Goal: Task Accomplishment & Management: Manage account settings

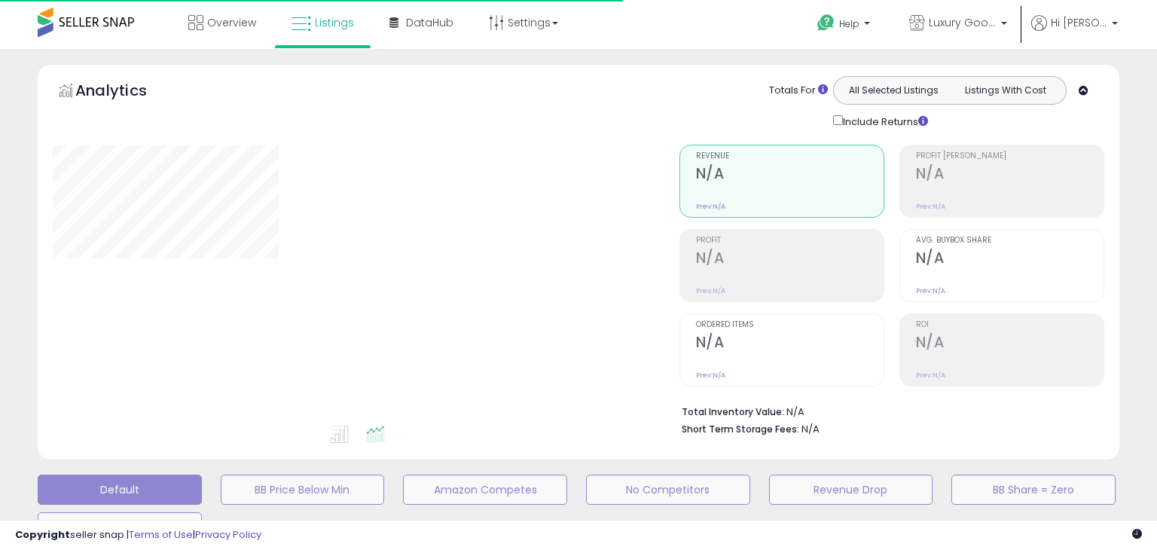
type input "***"
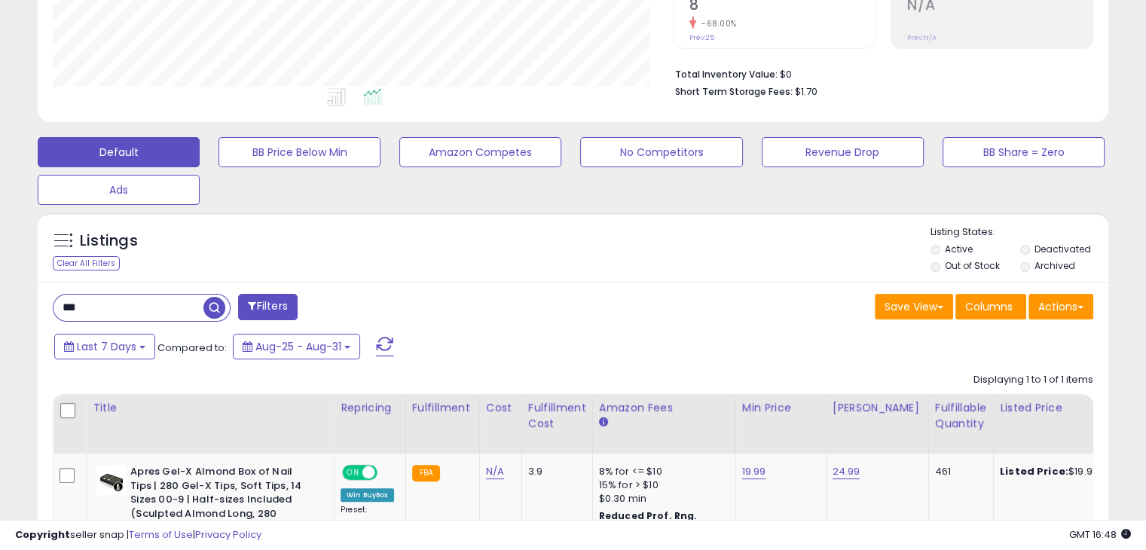
scroll to position [488, 0]
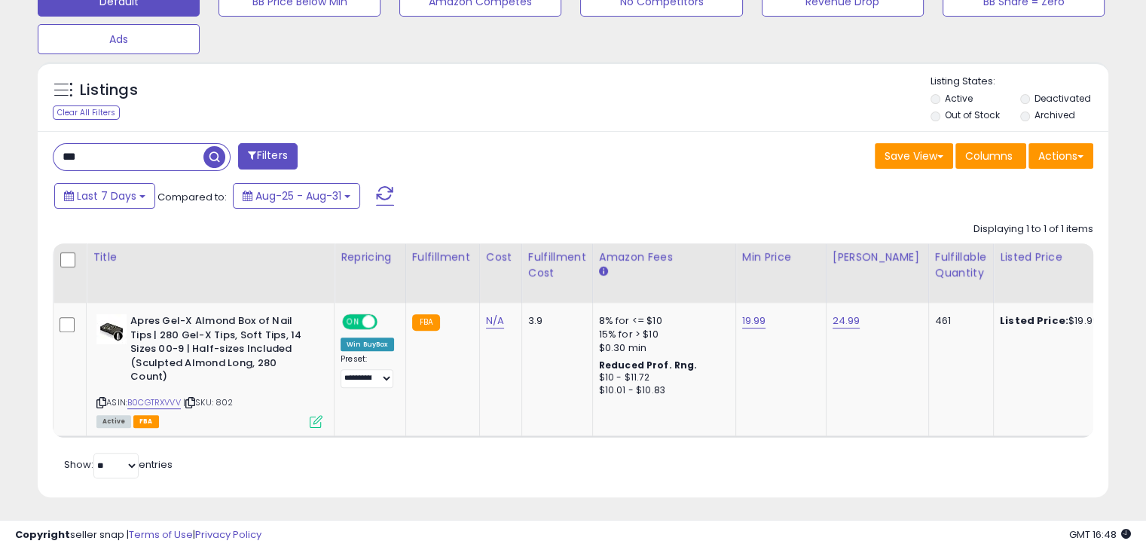
click at [87, 151] on input "***" at bounding box center [128, 157] width 150 height 26
click at [87, 151] on input "***" at bounding box center [179, 157] width 252 height 26
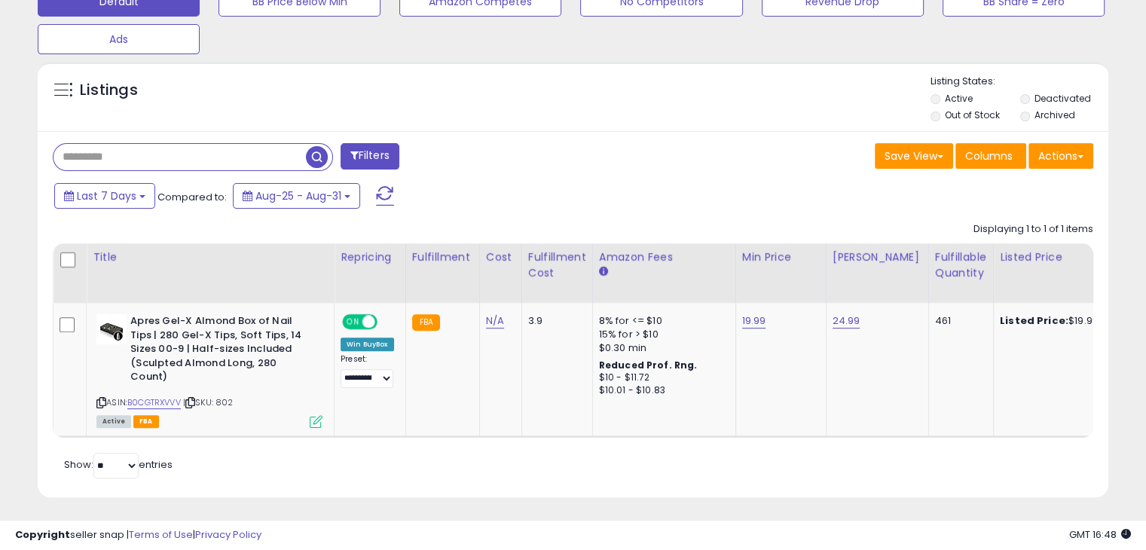
click at [678, 188] on div "Last 7 Days Compared to: Aug-25 - Aug-31" at bounding box center [440, 198] width 781 height 34
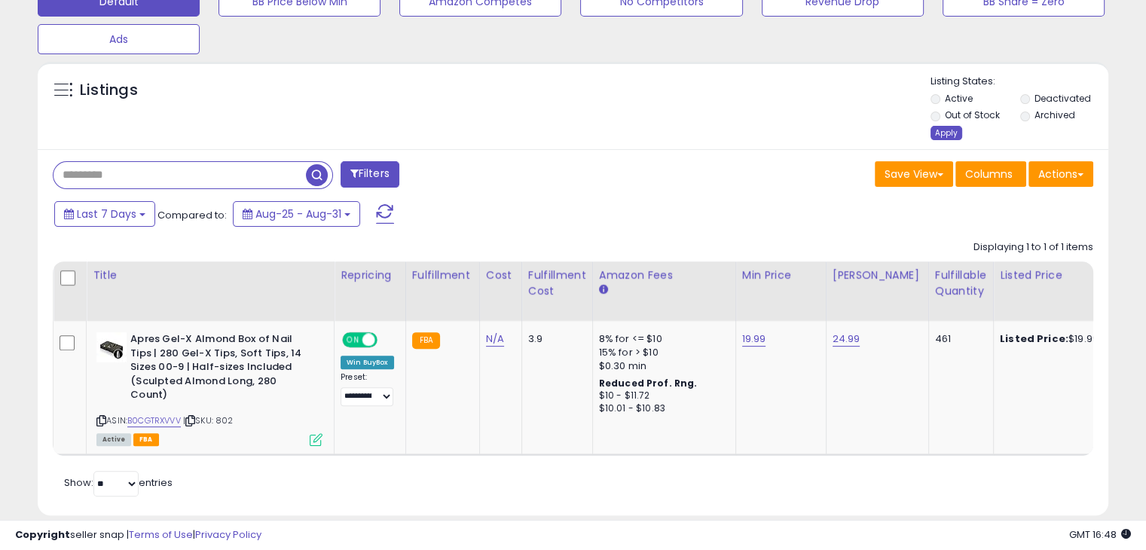
click at [945, 130] on div "Apply" at bounding box center [947, 133] width 32 height 14
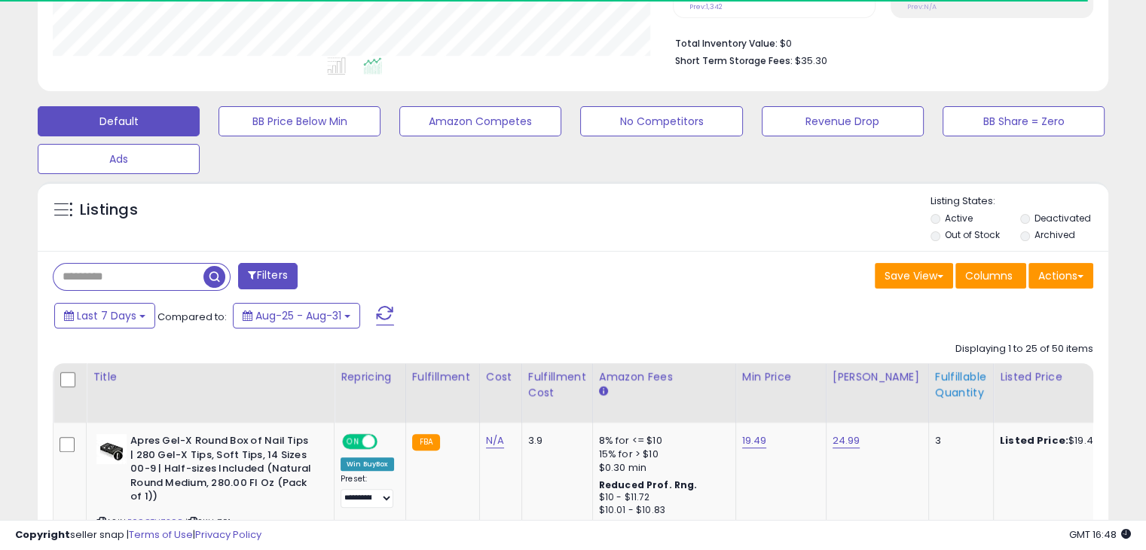
scroll to position [308, 619]
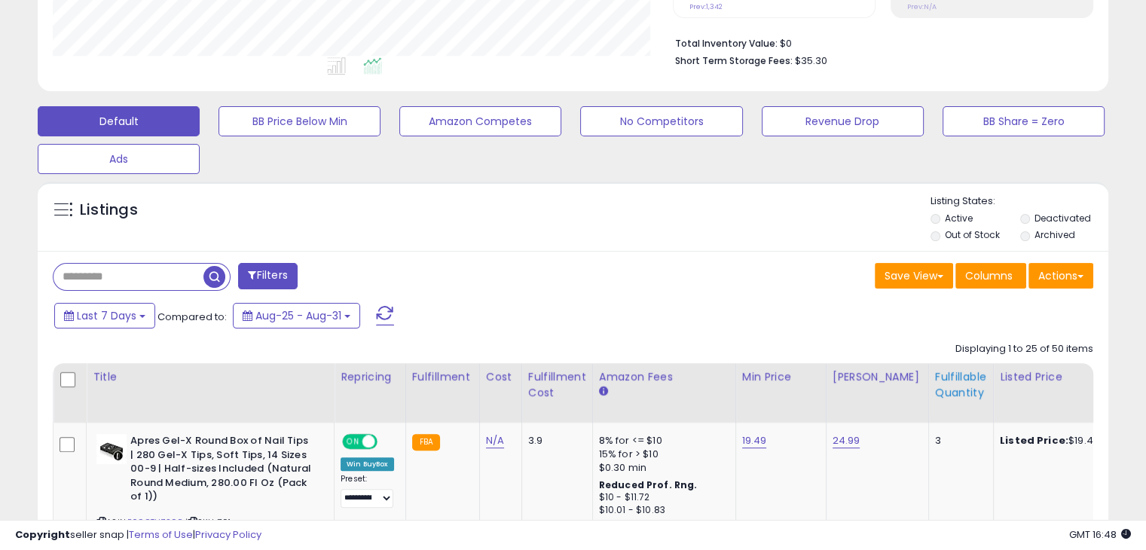
click at [935, 384] on div "Fulfillable Quantity" at bounding box center [961, 385] width 52 height 32
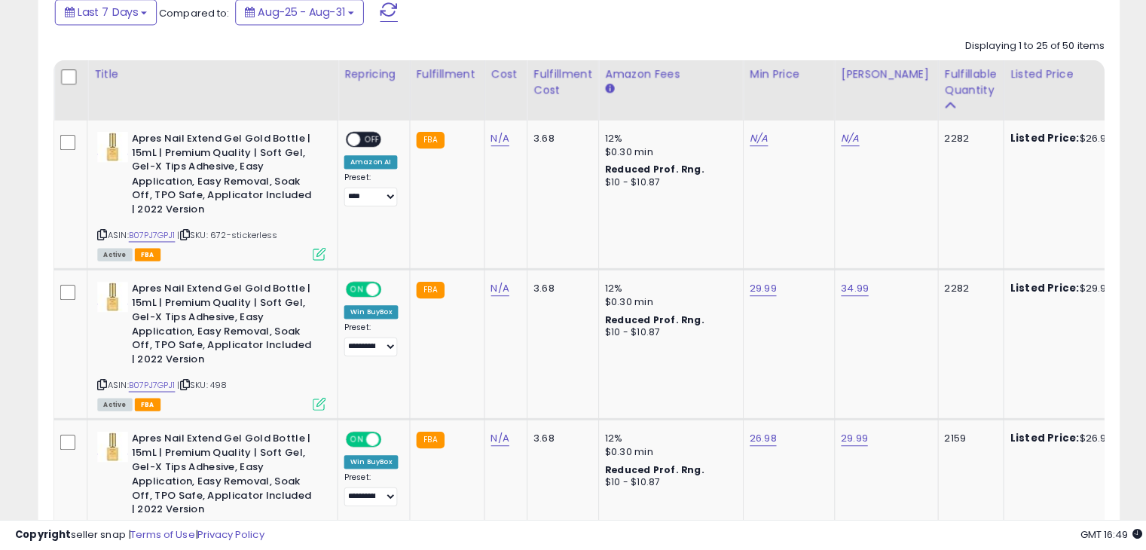
scroll to position [696, 0]
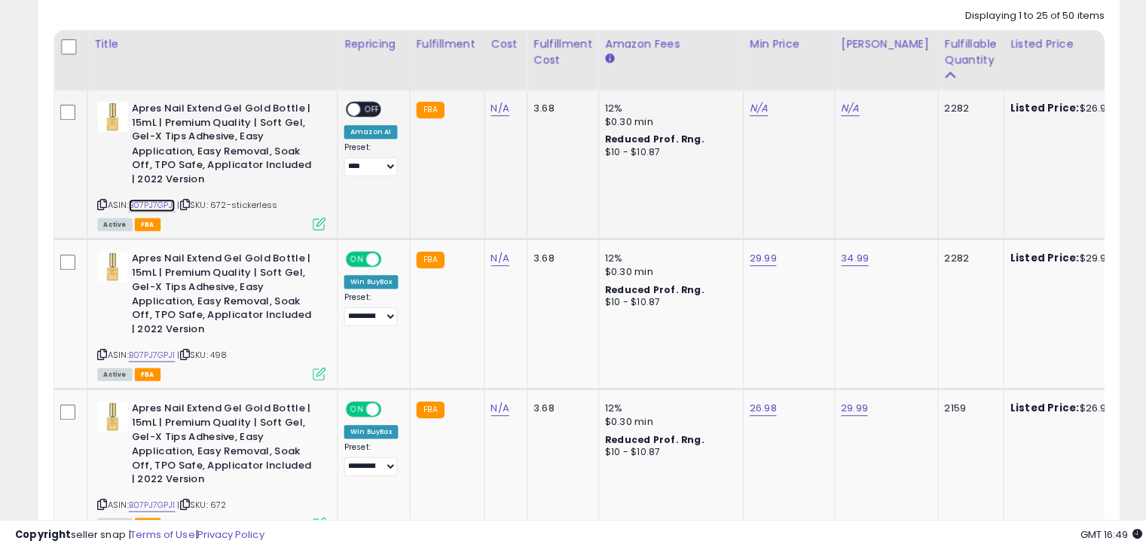
click at [162, 206] on link "B07PJ7GPJ1" at bounding box center [150, 209] width 46 height 13
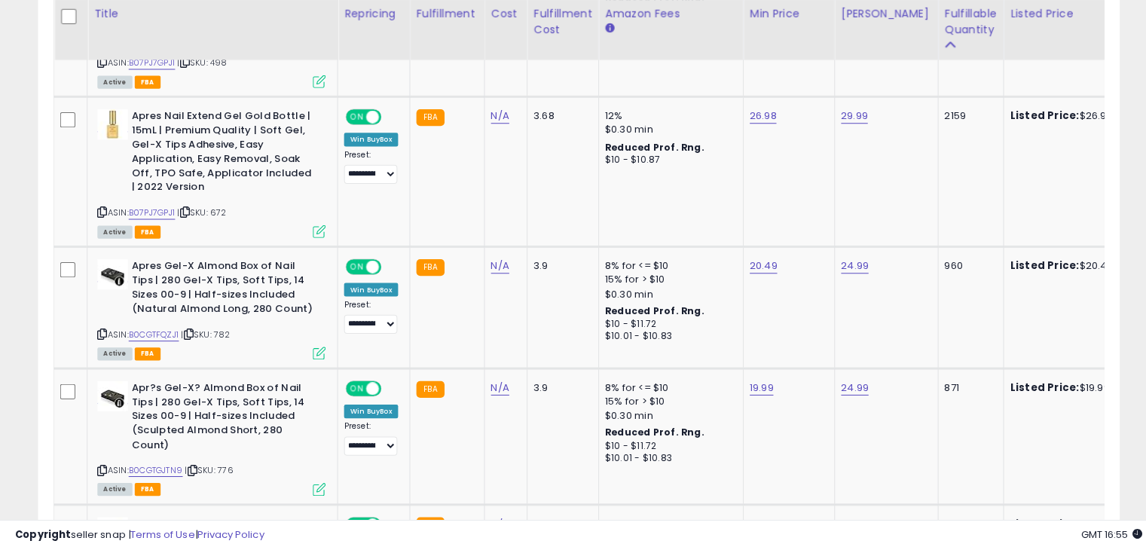
scroll to position [993, 0]
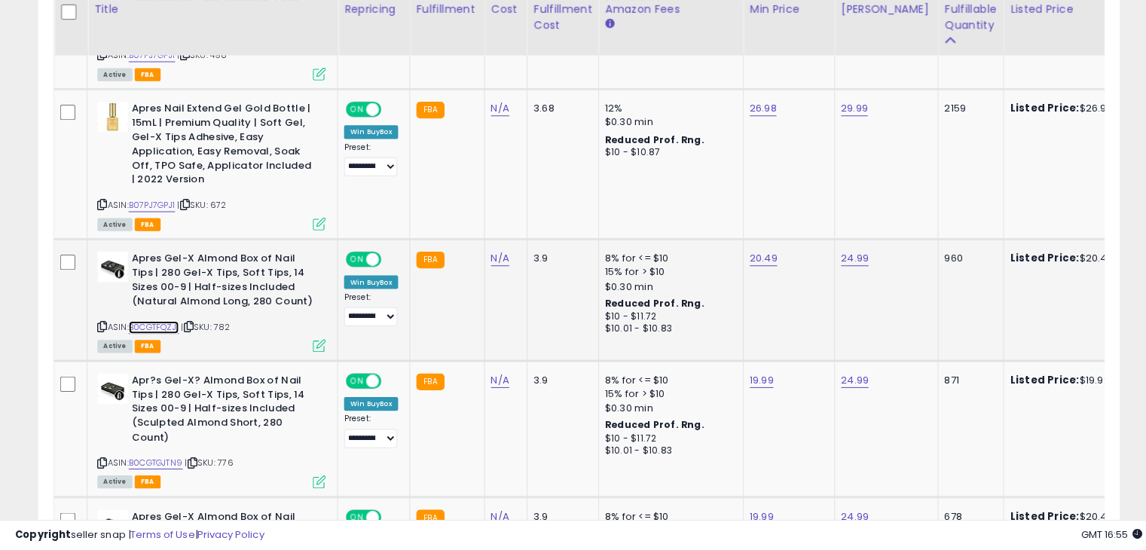
click at [154, 326] on link "B0CGTFQZJ1" at bounding box center [152, 329] width 50 height 13
click at [175, 460] on link "B0CGTGJTN9" at bounding box center [153, 463] width 53 height 13
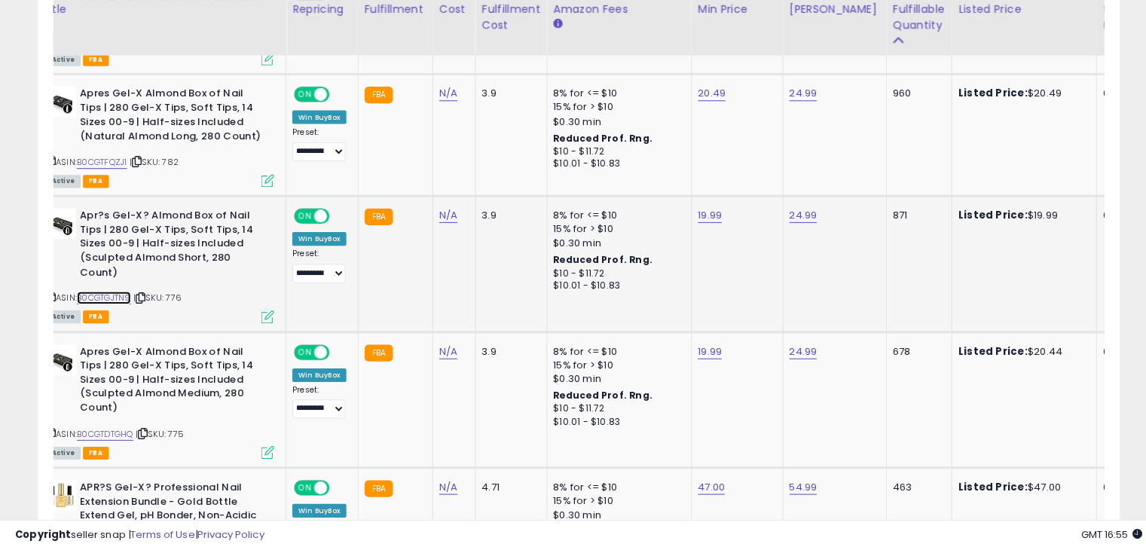
scroll to position [0, 0]
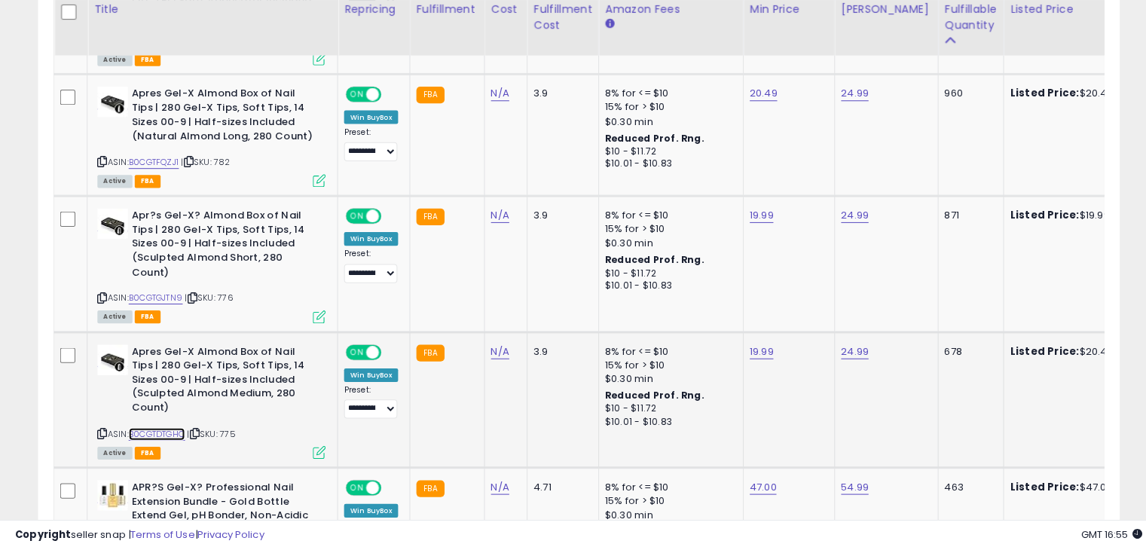
click at [170, 434] on link "B0CGTDTGHQ" at bounding box center [155, 435] width 56 height 13
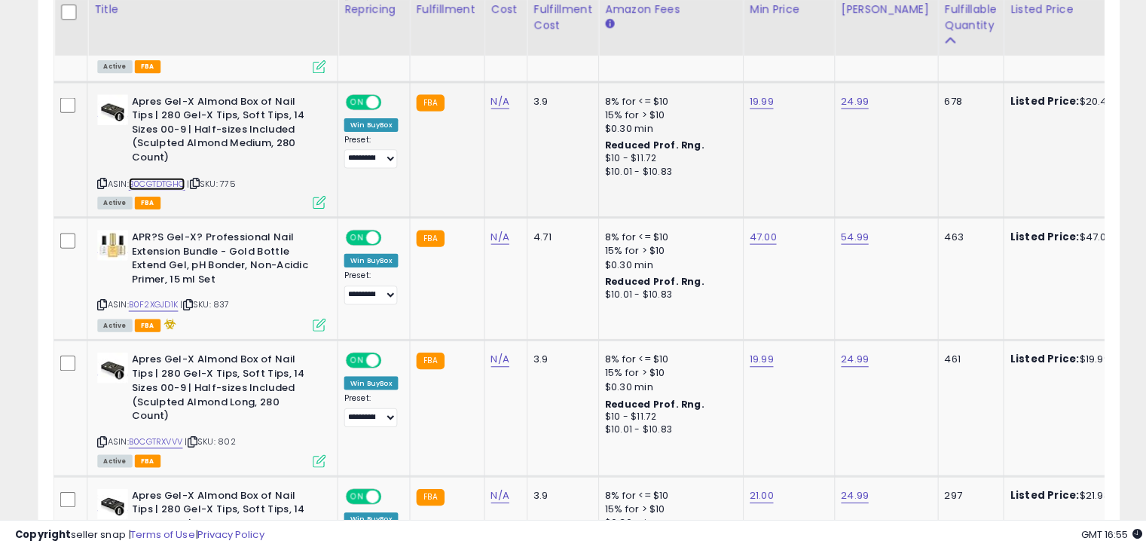
scroll to position [0, 75]
click at [159, 301] on link "B0F2XGJD1K" at bounding box center [151, 307] width 49 height 13
click at [647, 349] on td "8% for <= $10 15% for > $10 $0.30 min Reduced Prof. Rng. $10 - $11.72 $10.01 - …" at bounding box center [663, 409] width 143 height 134
click at [743, 236] on link "47.00" at bounding box center [755, 239] width 27 height 15
type input "*****"
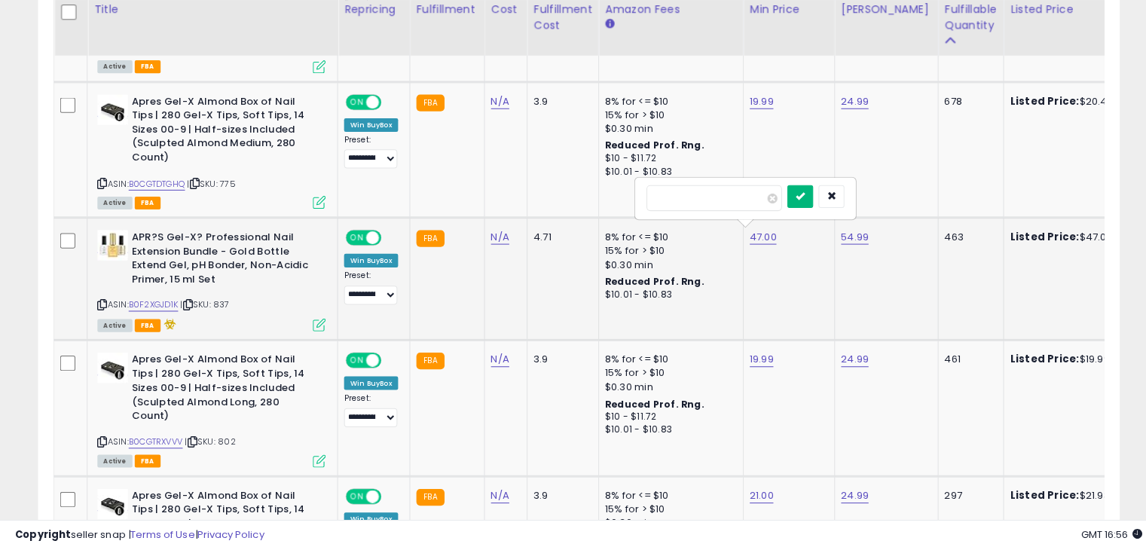
click at [805, 191] on button "submit" at bounding box center [792, 199] width 26 height 23
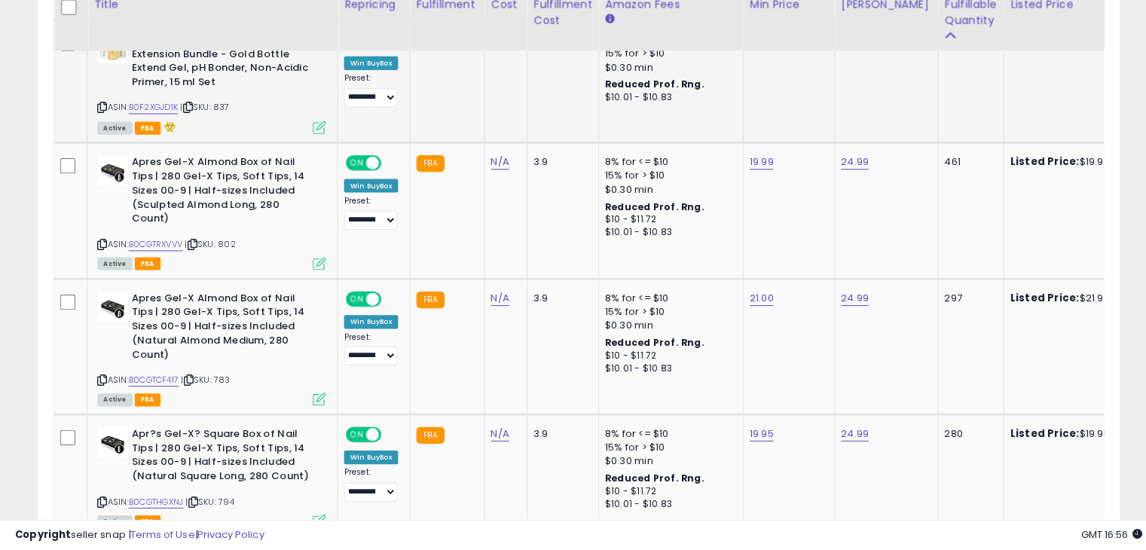
scroll to position [1613, 0]
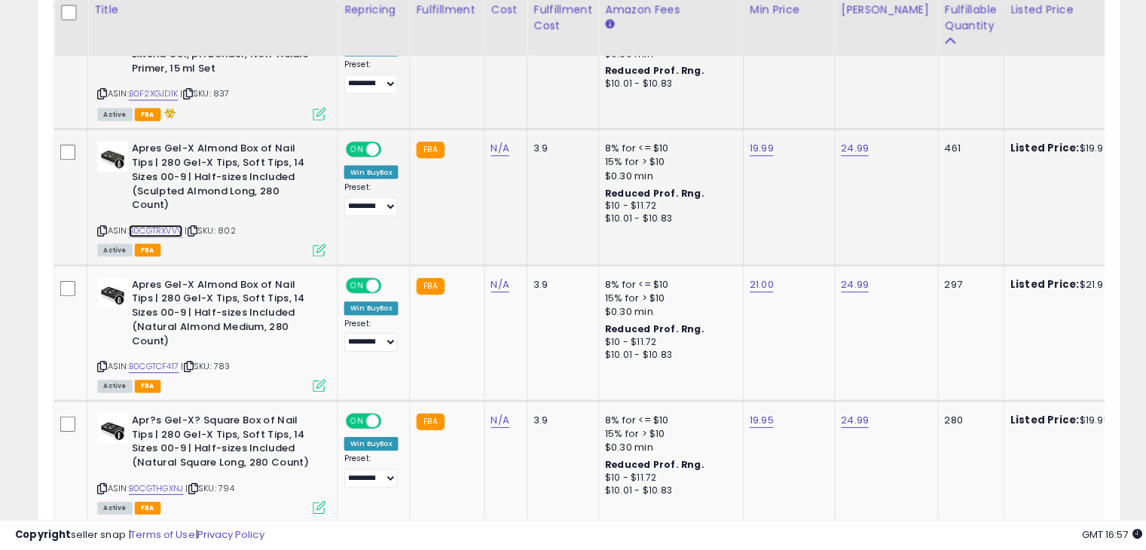
click at [159, 228] on link "B0CGTRXVVV" at bounding box center [153, 234] width 53 height 13
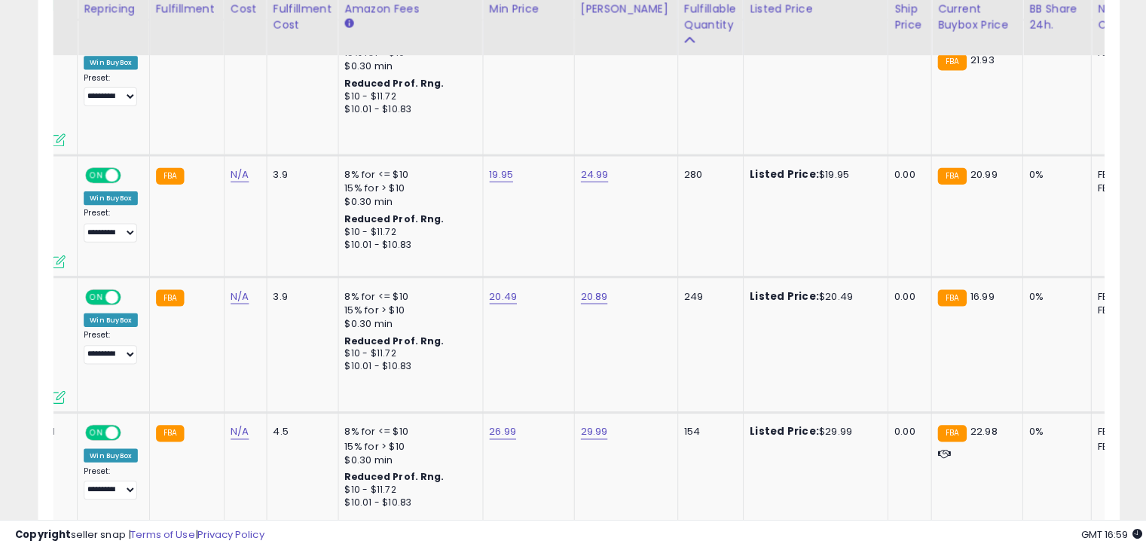
scroll to position [0, 0]
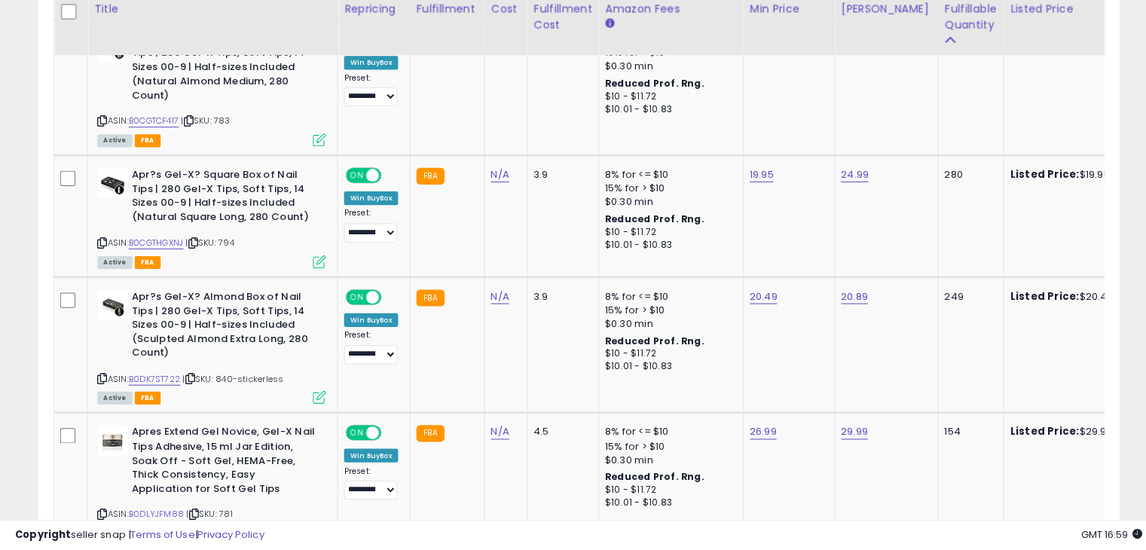
click at [403, 546] on div "Copyright seller snap | Terms of Use | Privacy Policy GMT 16:59 Authorization r…" at bounding box center [573, 535] width 1146 height 30
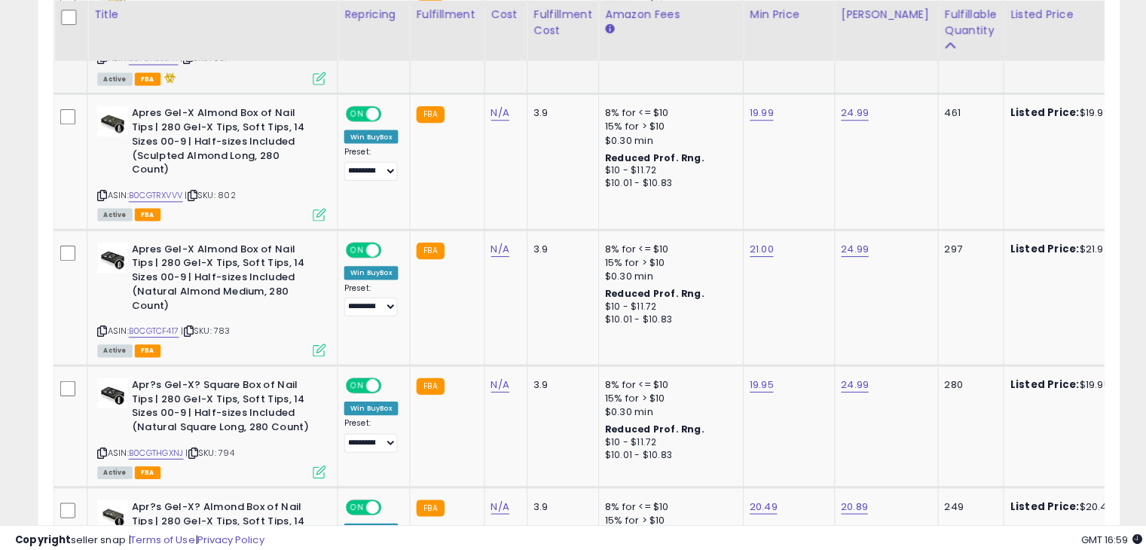
scroll to position [1650, 0]
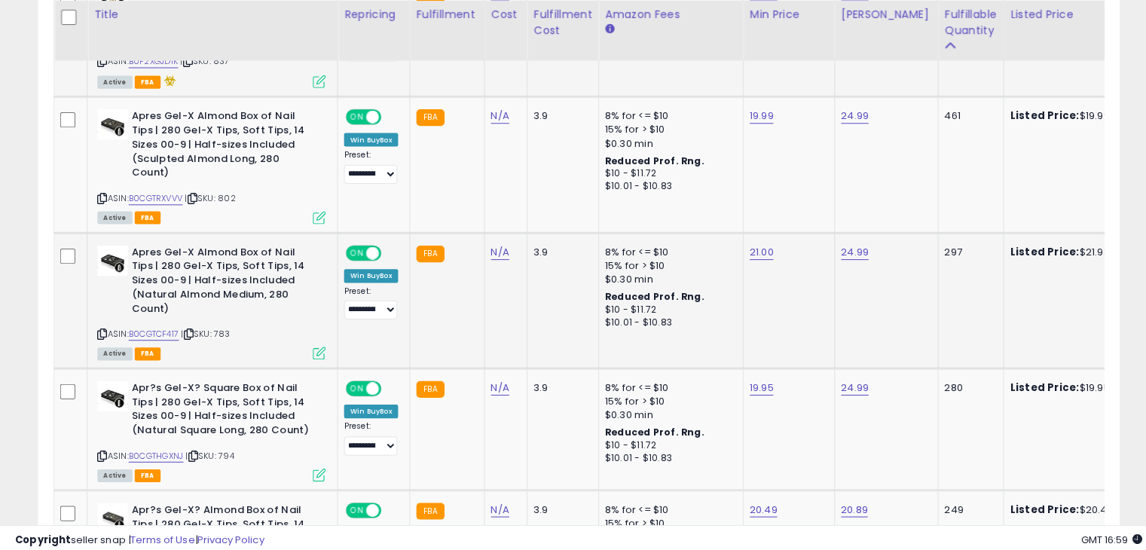
click at [157, 292] on div "ASIN: B0CGTCF417 | SKU: 783 Active FBA" at bounding box center [209, 299] width 226 height 112
click at [164, 325] on link "B0CGTCF417" at bounding box center [152, 331] width 50 height 13
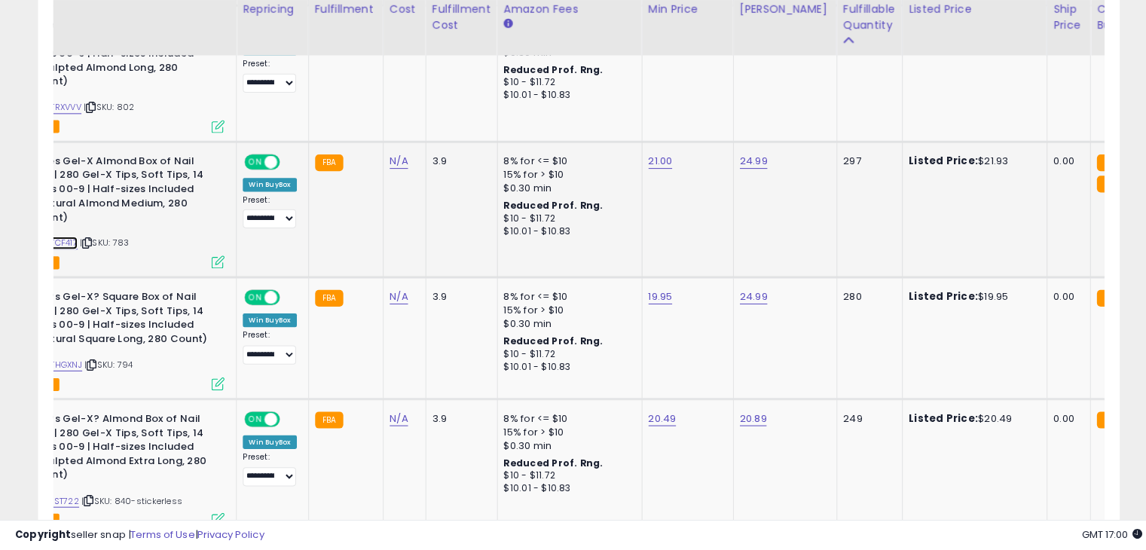
scroll to position [0, 274]
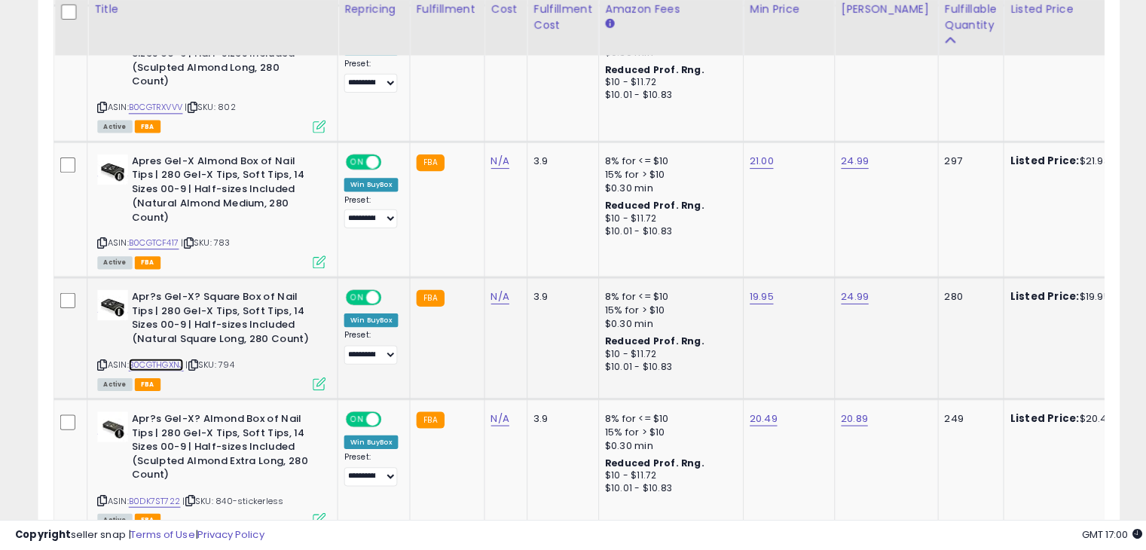
click at [163, 360] on link "B0CGTHGXNJ" at bounding box center [154, 366] width 54 height 13
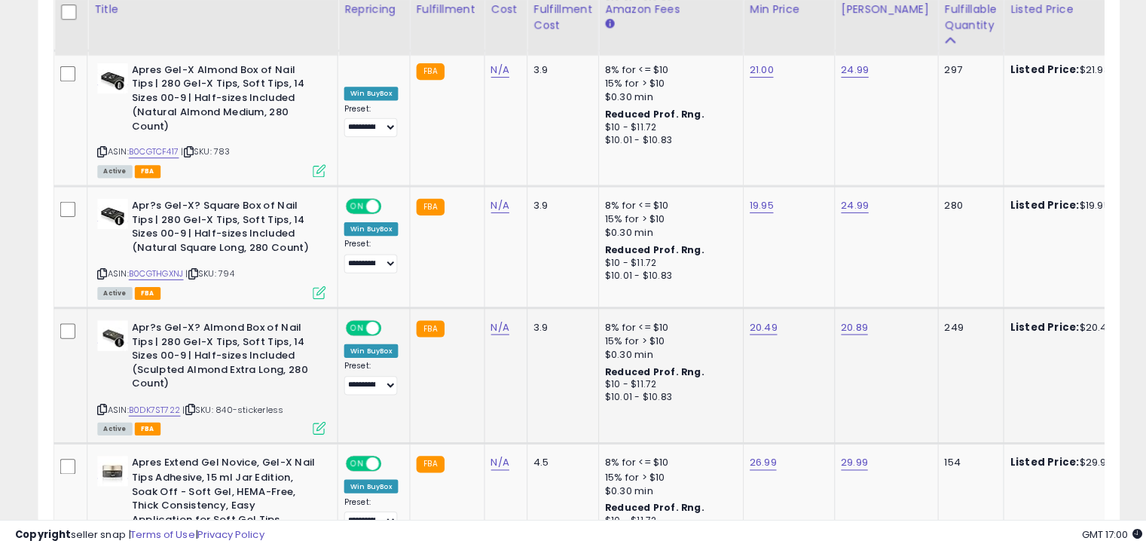
click at [157, 368] on div "ASIN: B0DK7ST722 | SKU: 840-stickerless Active FBA" at bounding box center [209, 378] width 226 height 112
click at [160, 405] on link "B0DK7ST722" at bounding box center [152, 411] width 51 height 13
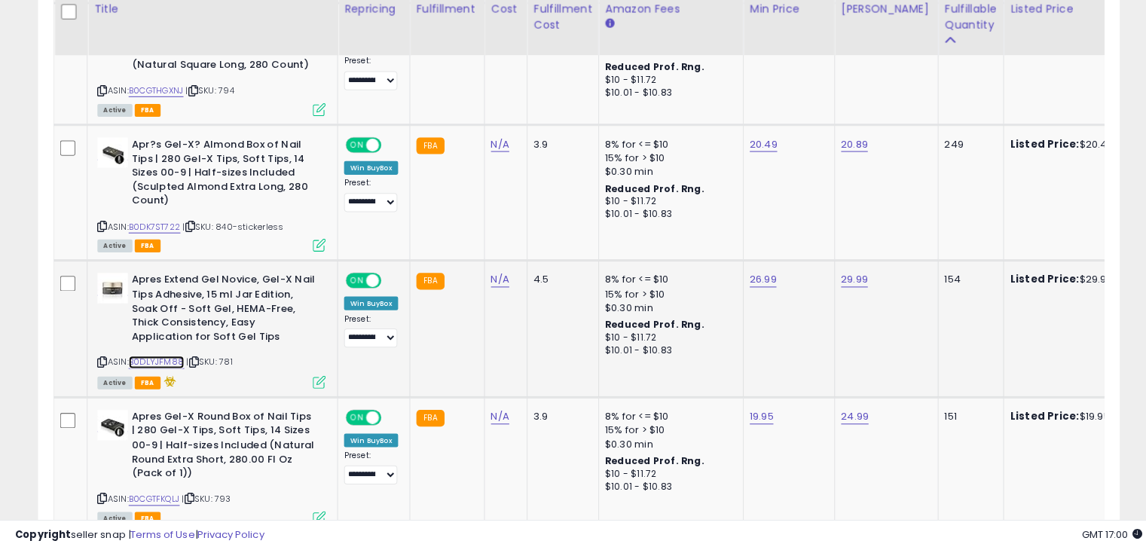
click at [167, 358] on link "B0DLYJFM88" at bounding box center [154, 364] width 55 height 13
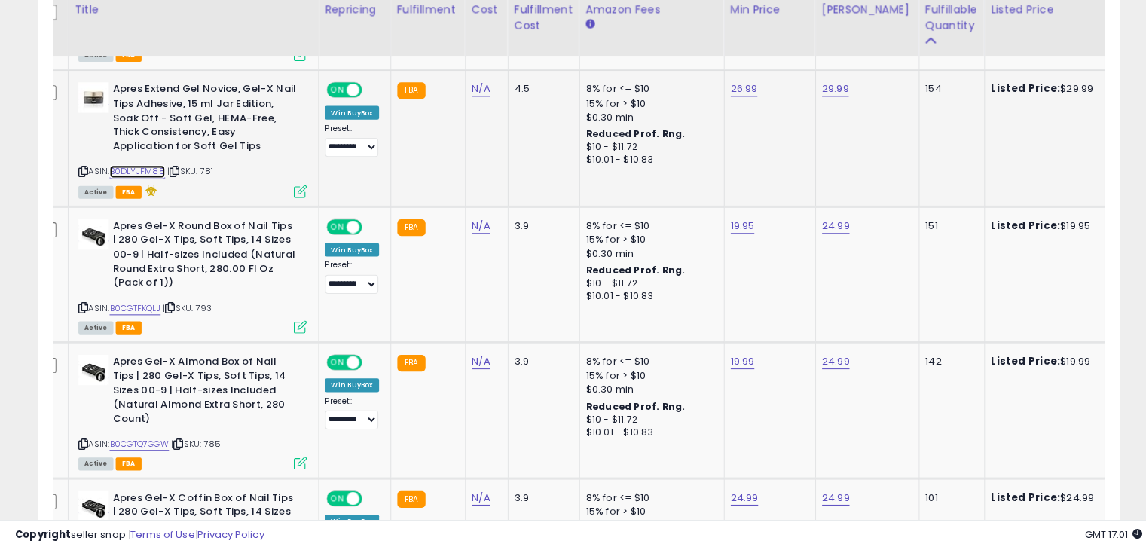
scroll to position [0, 51]
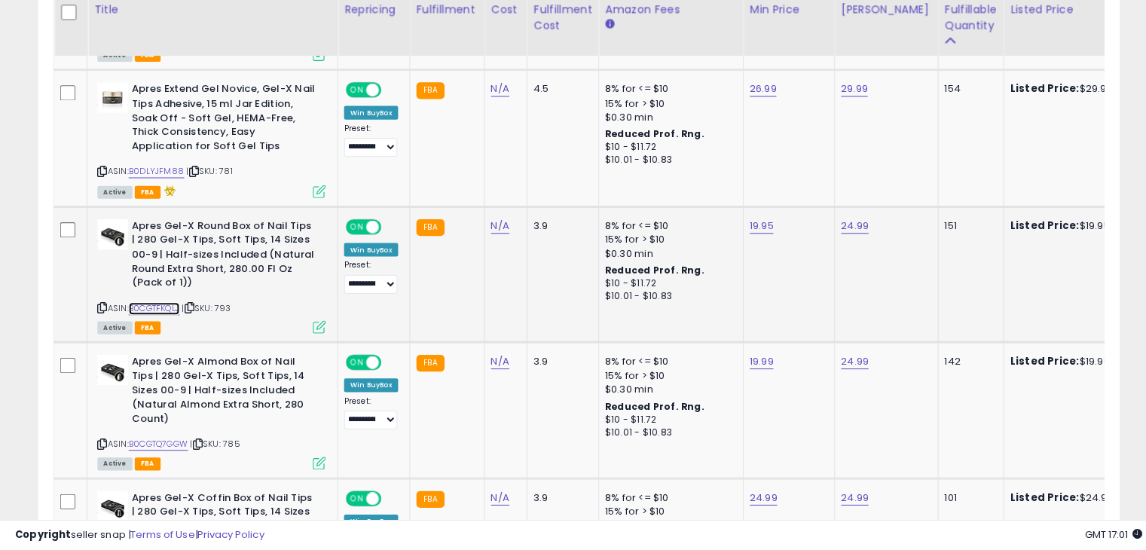
click at [157, 304] on link "B0CGTFKQLJ" at bounding box center [152, 310] width 50 height 13
click at [166, 439] on link "B0CGTQ7GGW" at bounding box center [156, 445] width 59 height 13
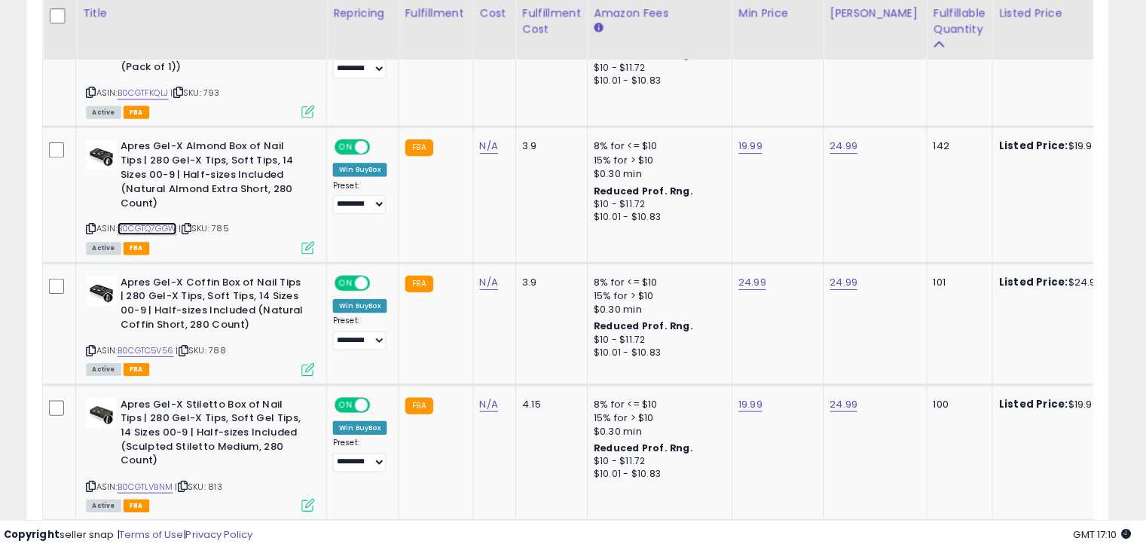
scroll to position [2413, 0]
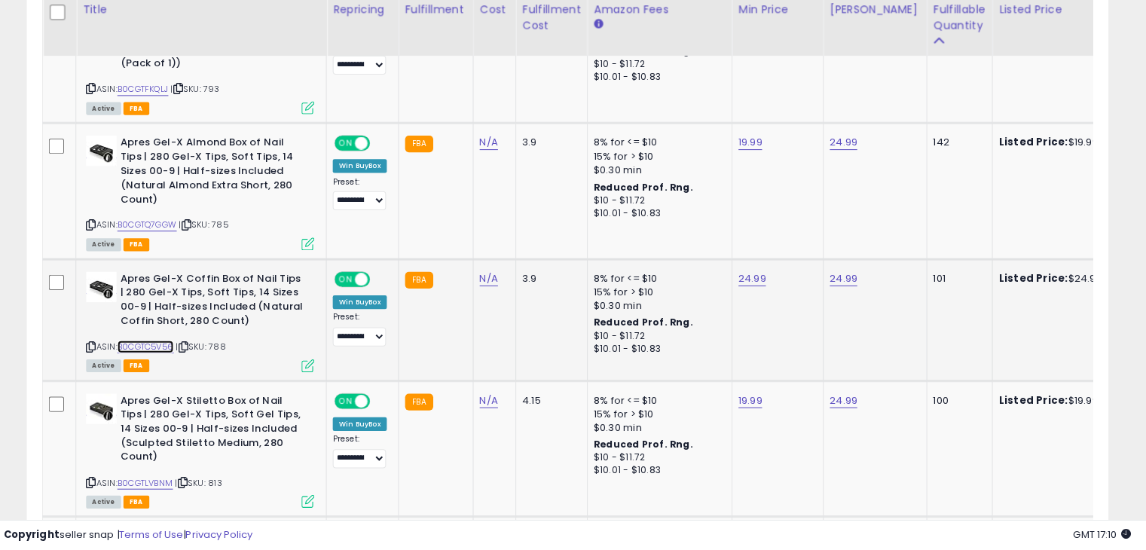
click at [166, 342] on link "B0CGTC5V56" at bounding box center [155, 348] width 56 height 13
click at [753, 274] on link "24.99" at bounding box center [756, 281] width 28 height 15
type input "*"
type input "*****"
click at [805, 193] on button "submit" at bounding box center [792, 196] width 26 height 23
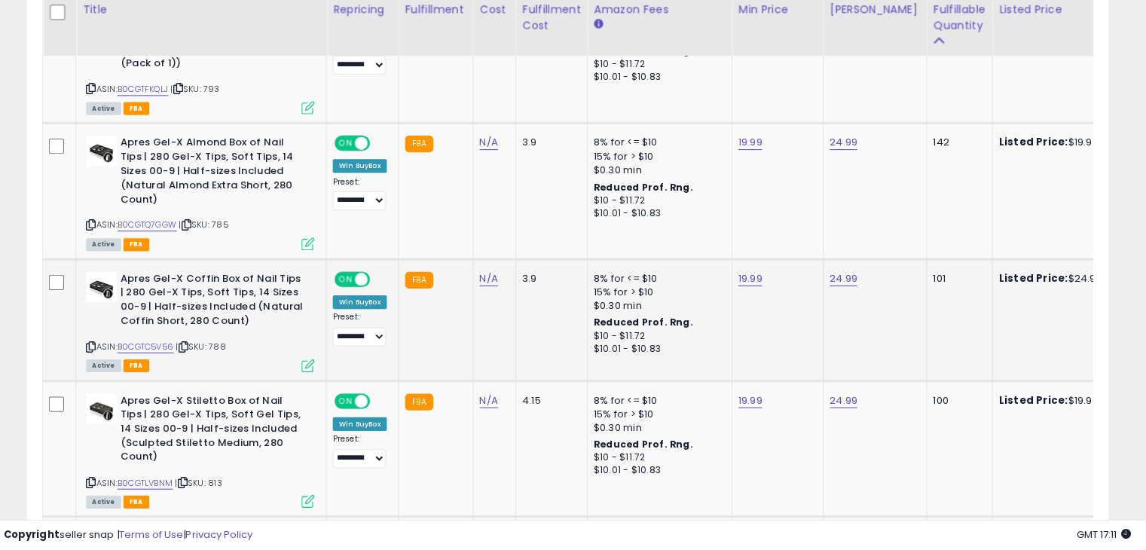
scroll to position [0, 197]
click at [167, 342] on link "B0CGTC5V56" at bounding box center [155, 348] width 56 height 13
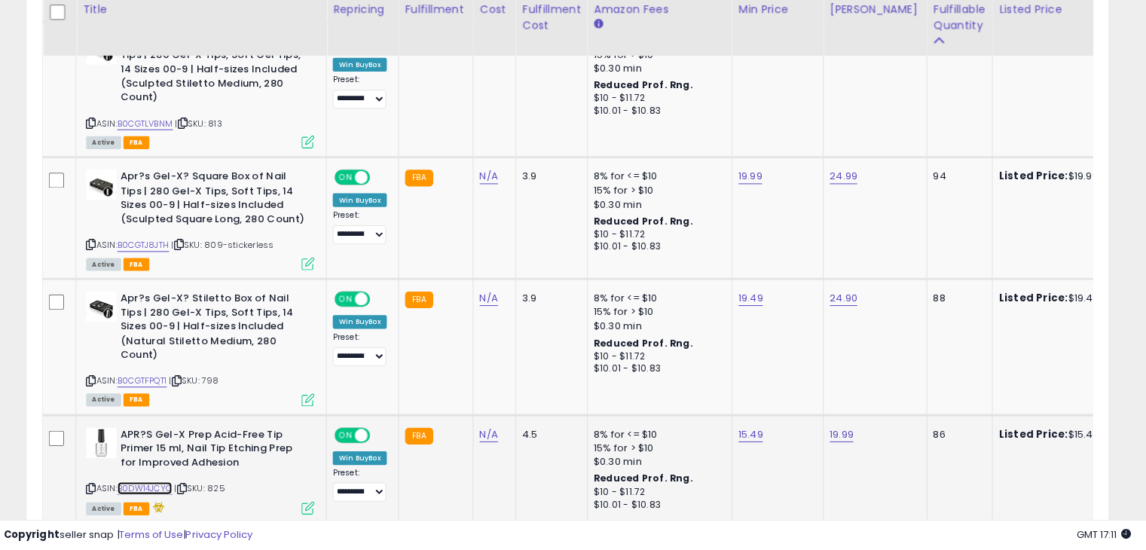
click at [143, 482] on link "B0DW14JCYC" at bounding box center [154, 488] width 54 height 13
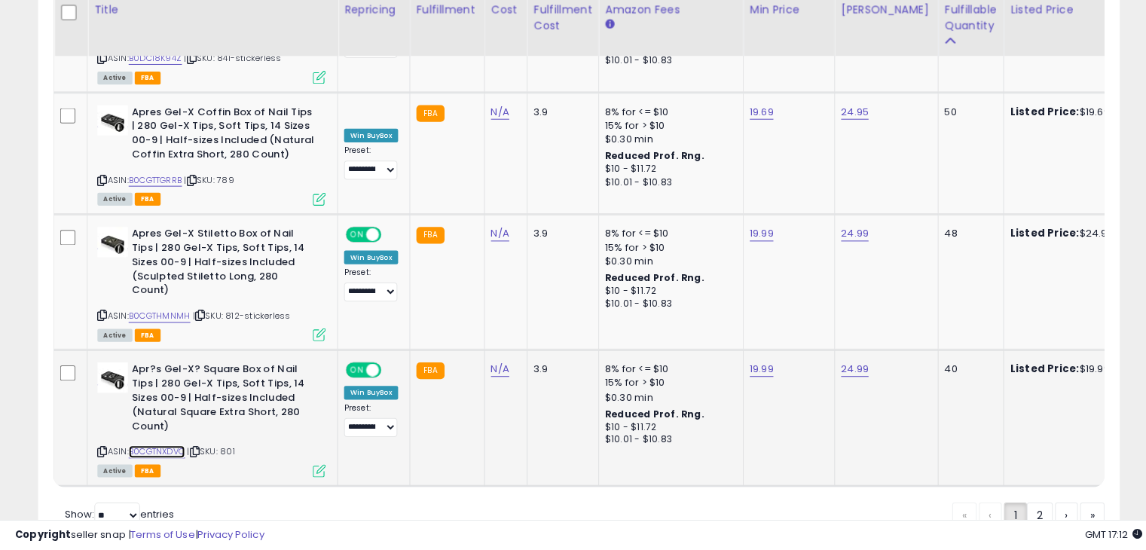
click at [172, 446] on link "B0CGTNXDVQ" at bounding box center [155, 452] width 56 height 13
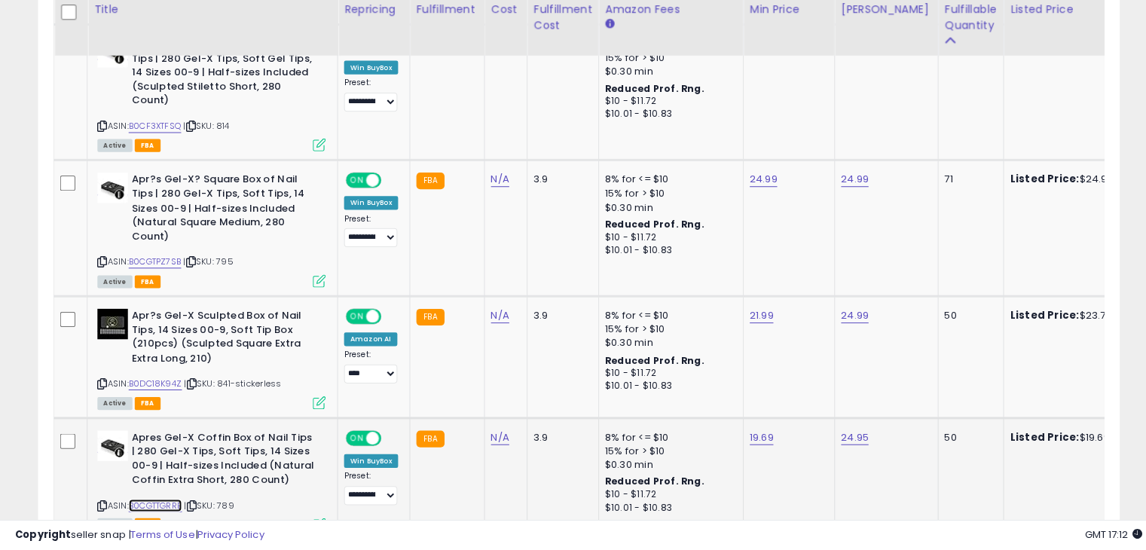
click at [157, 500] on link "B0CGTTGRRB" at bounding box center [153, 506] width 53 height 13
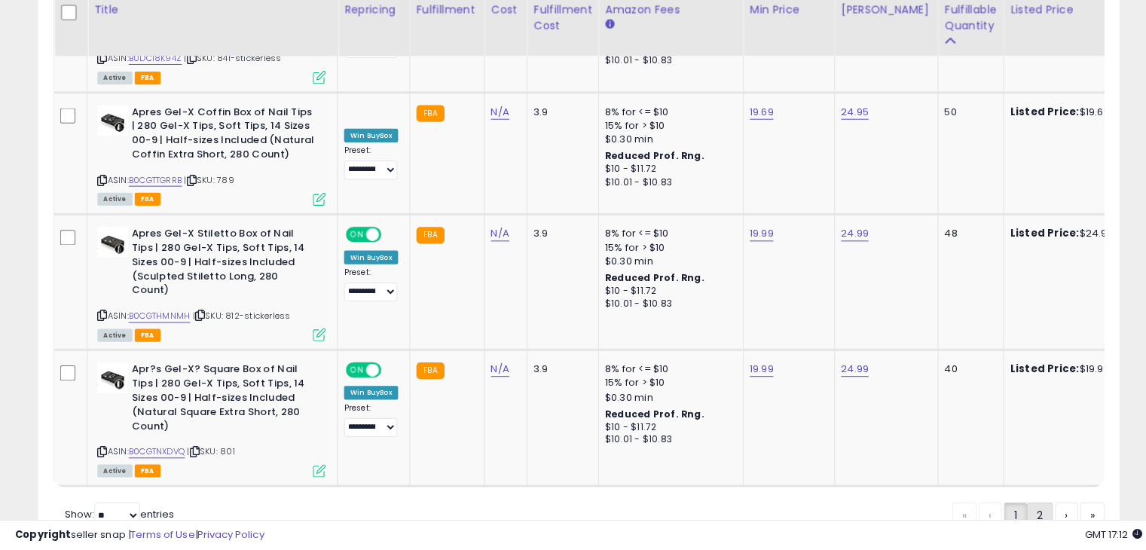
click at [1023, 503] on link "2" at bounding box center [1029, 516] width 26 height 26
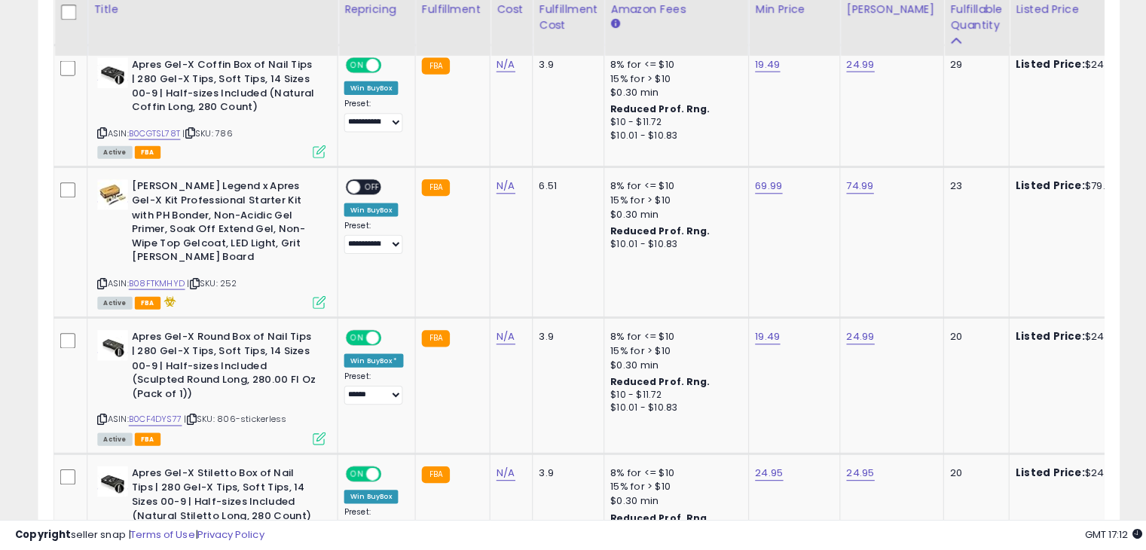
drag, startPoint x: 1124, startPoint y: 182, endPoint x: 1122, endPoint y: 219, distance: 36.2
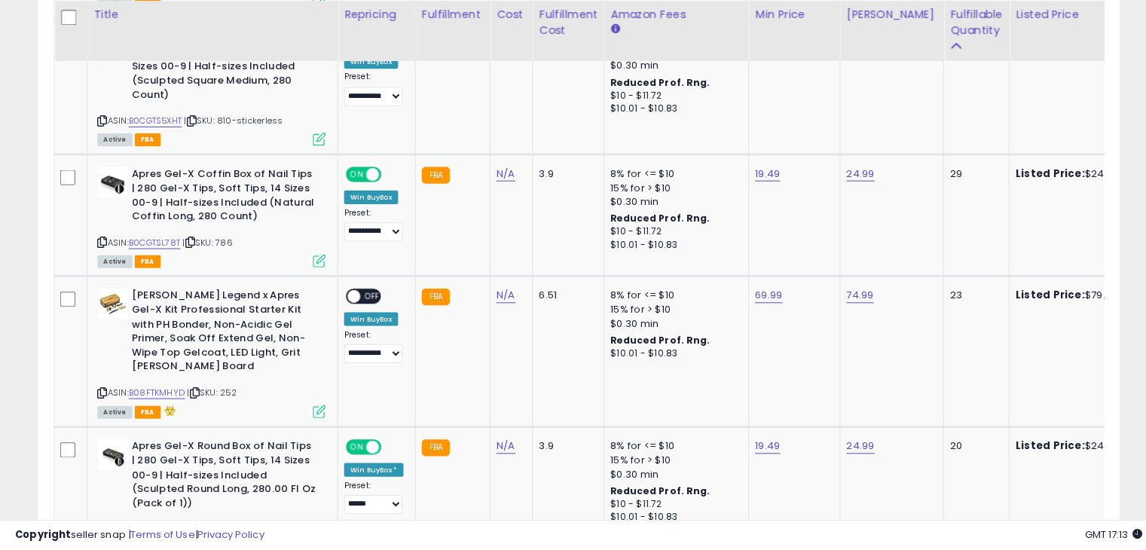
scroll to position [892, 0]
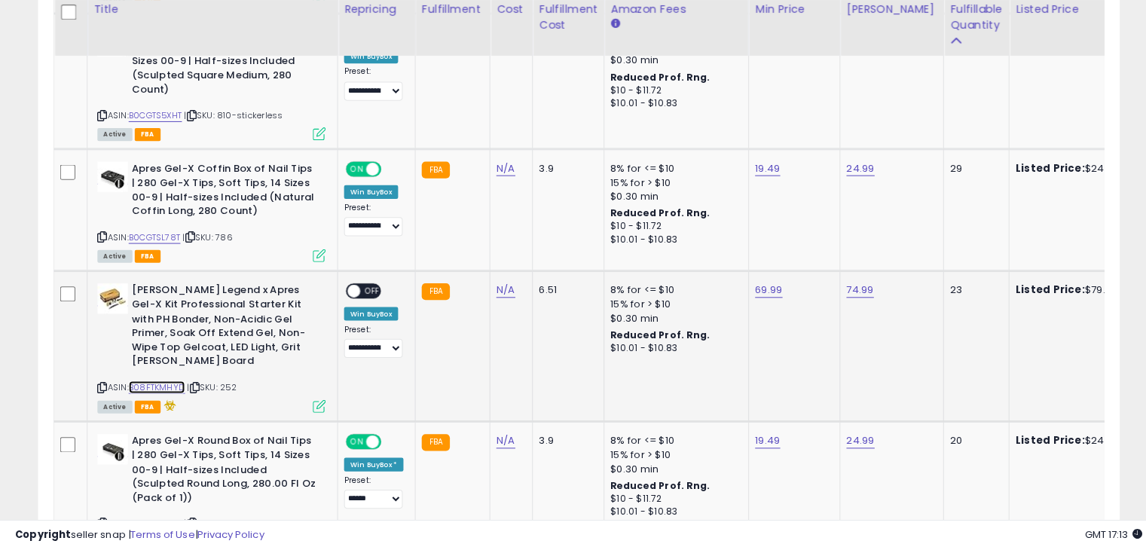
click at [151, 382] on link "B08FTKMHYD" at bounding box center [155, 388] width 56 height 13
click at [762, 294] on link "69.99" at bounding box center [760, 292] width 27 height 15
click at [833, 252] on icon "button" at bounding box center [828, 253] width 9 height 9
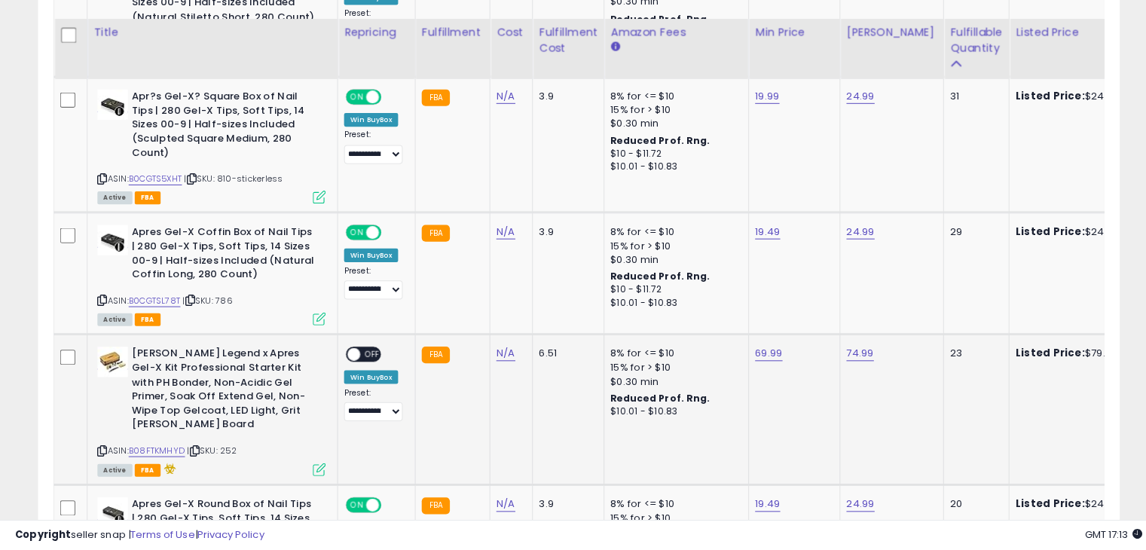
scroll to position [852, 0]
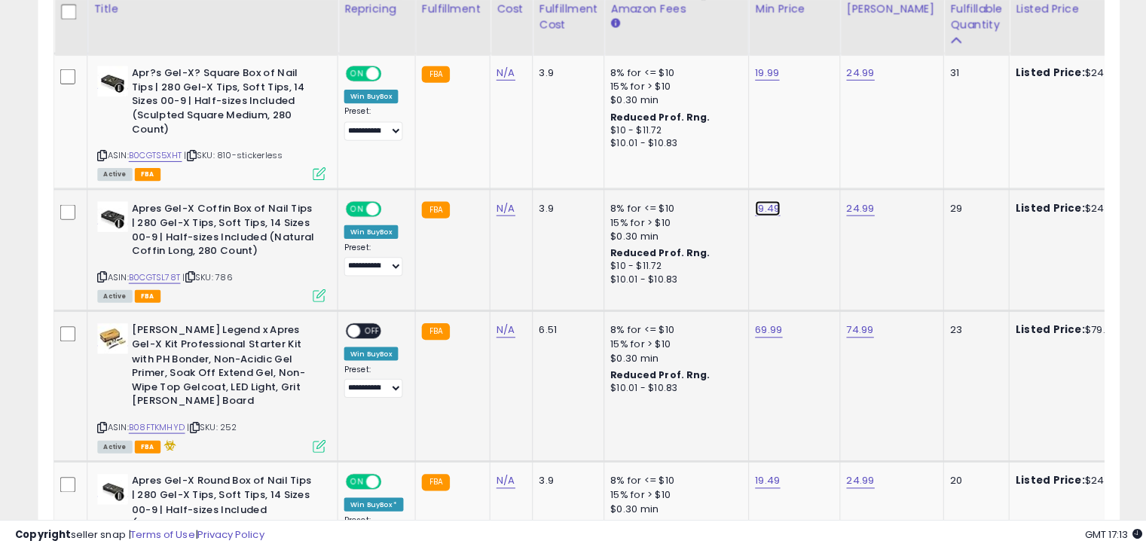
click at [747, 207] on link "19.49" at bounding box center [759, 211] width 25 height 15
type input "*****"
click button "submit" at bounding box center [797, 174] width 26 height 23
click at [754, 210] on link "19.00" at bounding box center [759, 211] width 24 height 15
type input "*****"
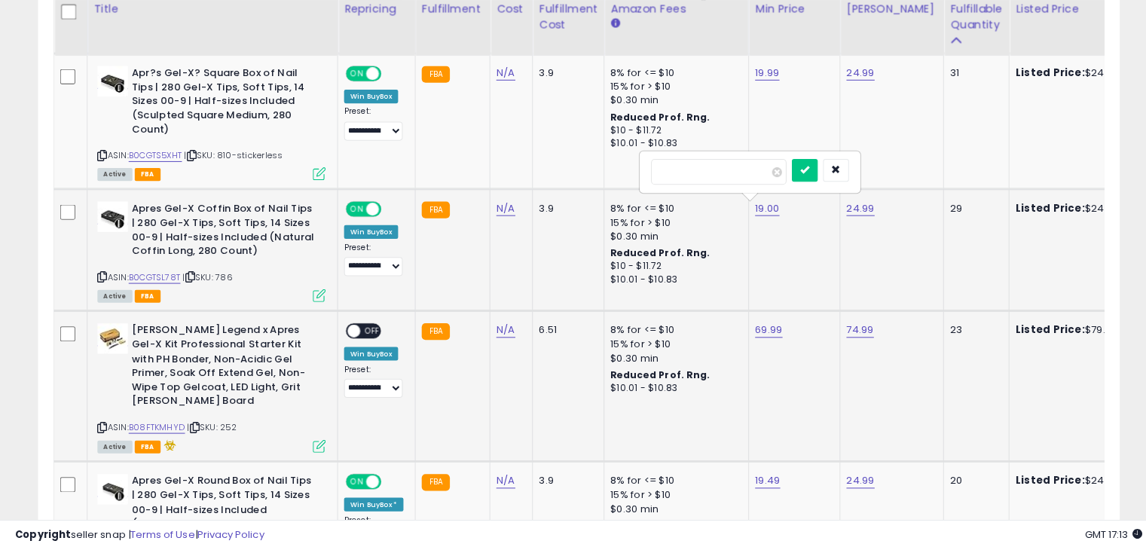
click button "submit" at bounding box center [797, 174] width 26 height 23
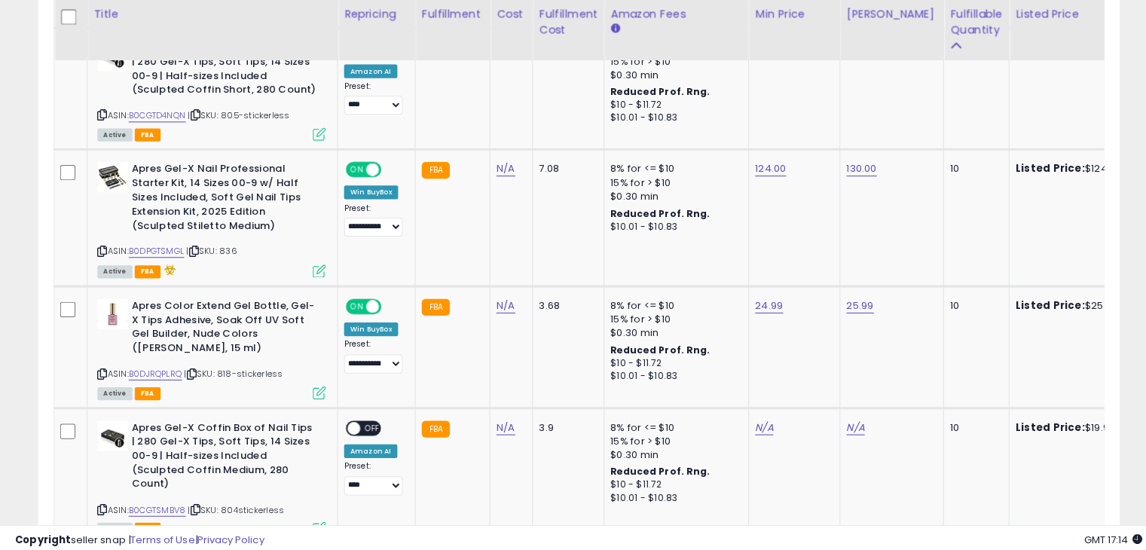
scroll to position [2075, 0]
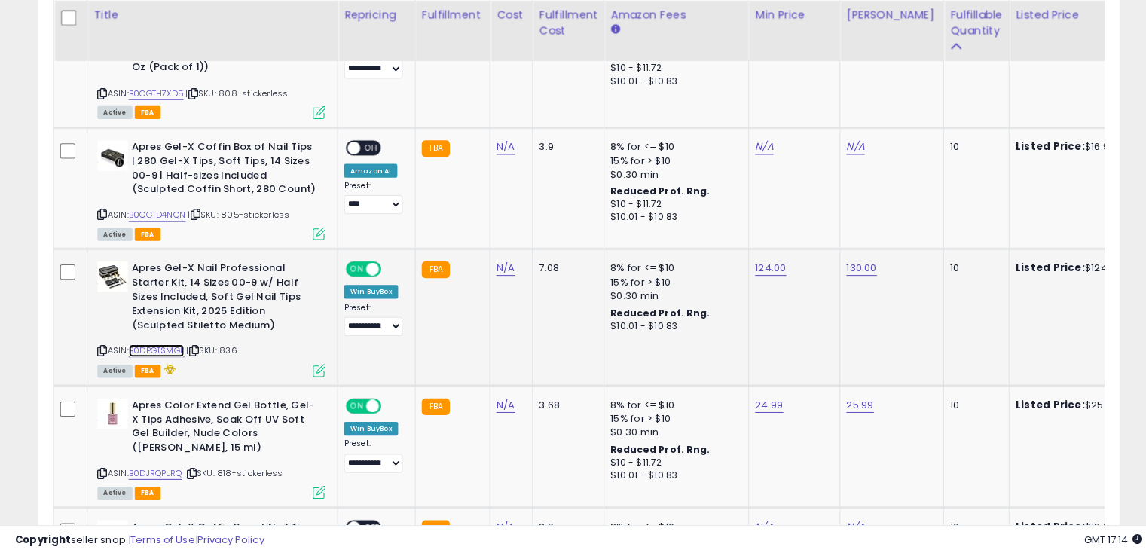
click at [148, 341] on link "B0DPGTSMGL" at bounding box center [154, 347] width 55 height 13
click at [756, 258] on link "124.00" at bounding box center [762, 265] width 31 height 15
type input "***"
click button "submit" at bounding box center [800, 181] width 26 height 23
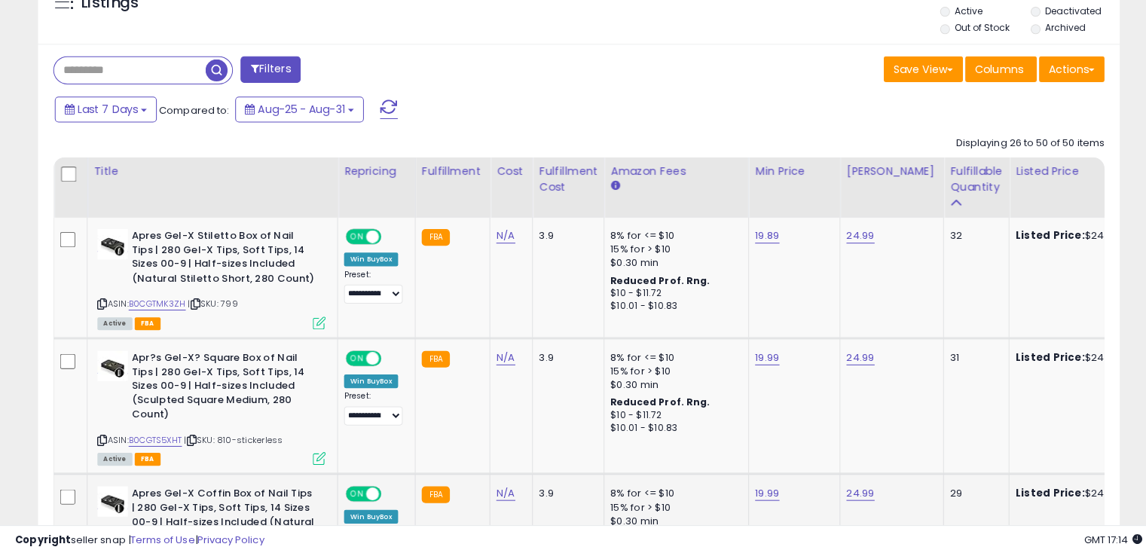
scroll to position [0, 0]
